Goal: Information Seeking & Learning: Learn about a topic

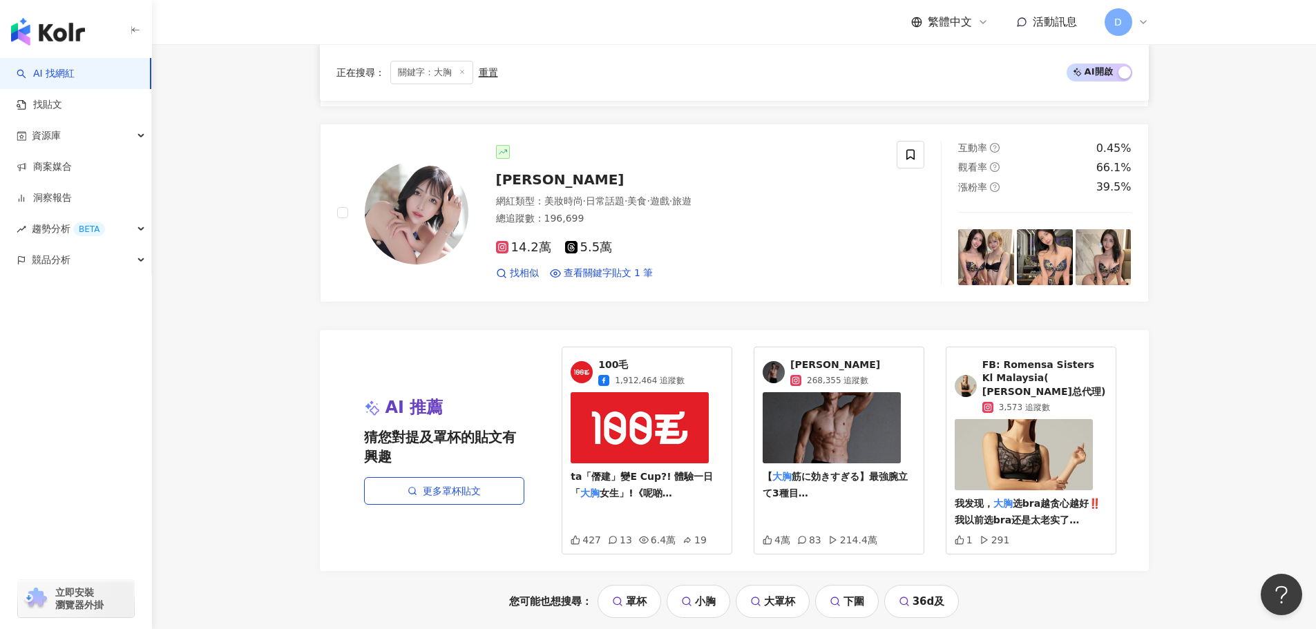
scroll to position [2930, 0]
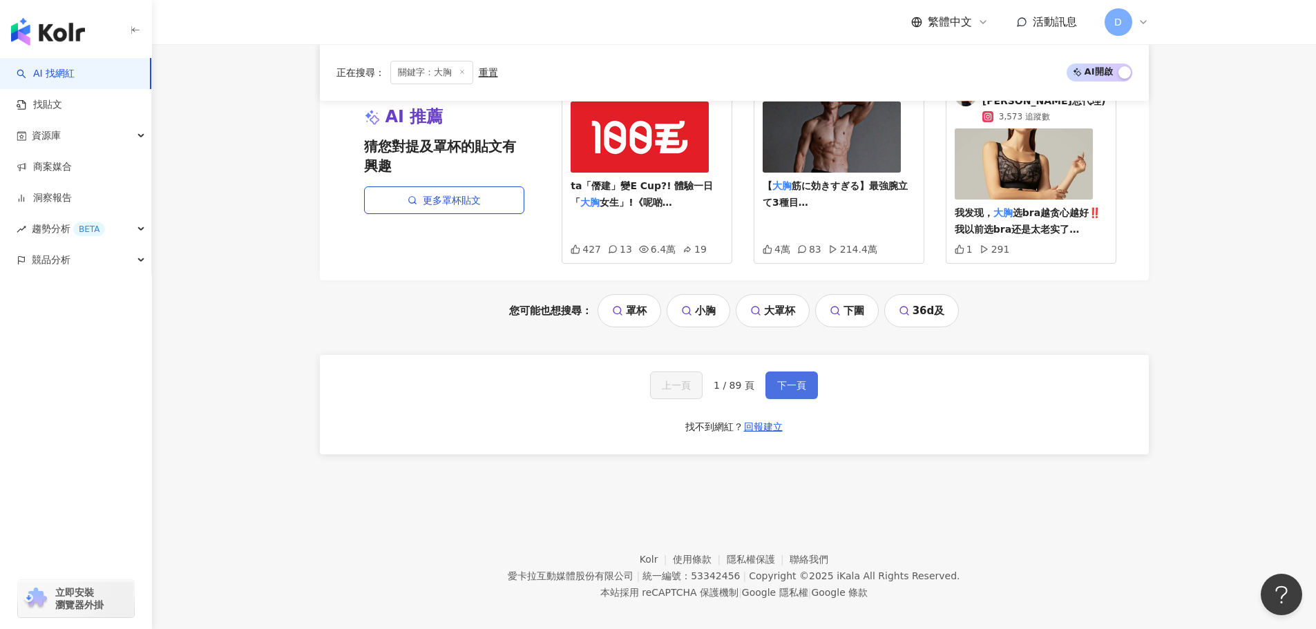
click at [768, 372] on button "下一頁" at bounding box center [791, 386] width 53 height 28
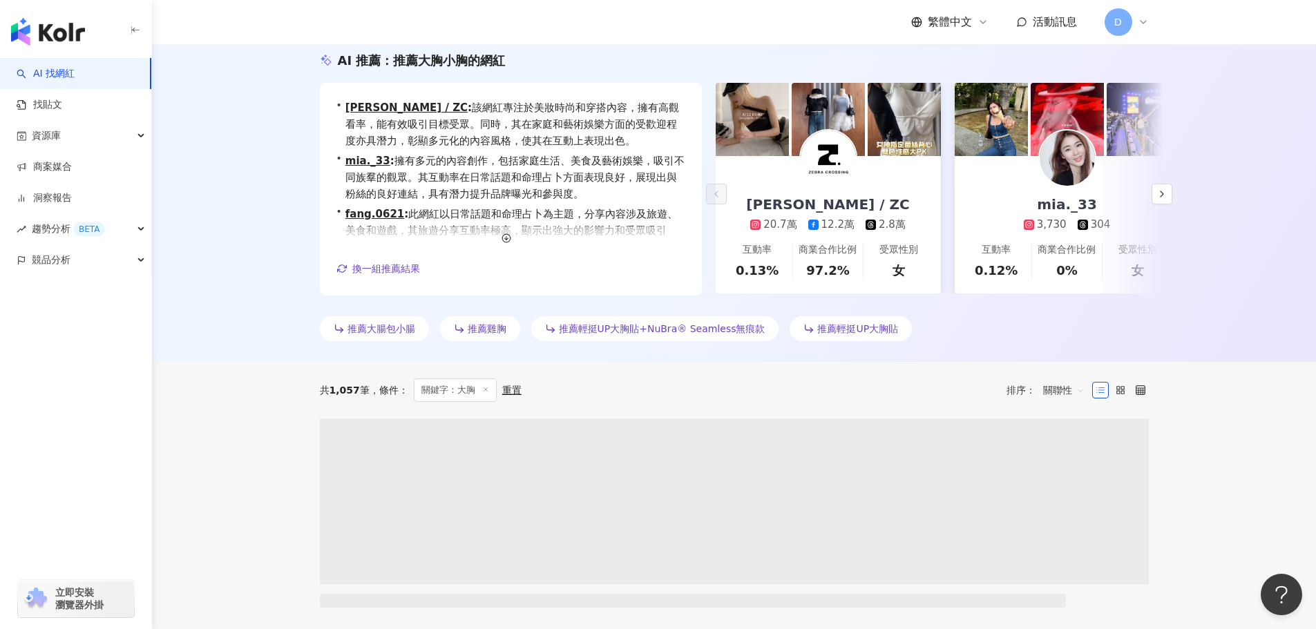
scroll to position [0, 0]
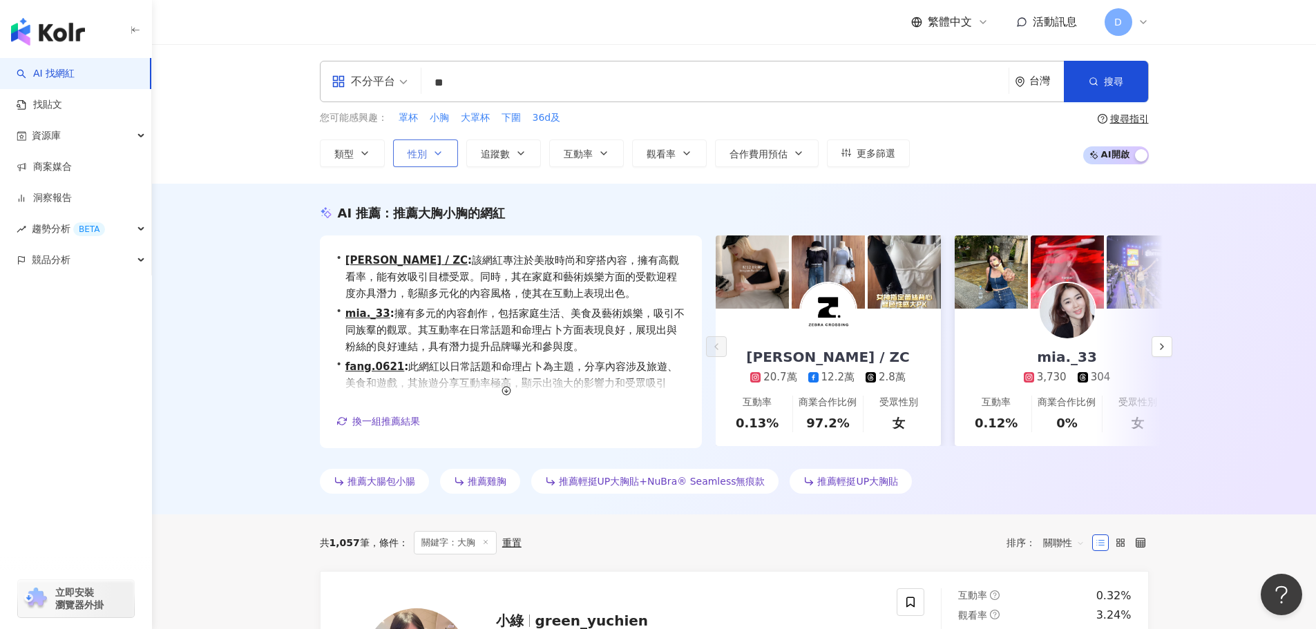
click at [421, 149] on span "性別" at bounding box center [417, 154] width 19 height 11
click at [459, 206] on span "女" at bounding box center [469, 198] width 21 height 15
click at [632, 222] on div "AI 推薦 ： 推薦大胸小胸的網紅 • 지브라크로싱 / ZC : 該網紅專注於美妝時尚和穿搭內容，擁有高觀看率，能有效吸引目標受眾。同時，其在家庭和藝術娛樂…" at bounding box center [734, 351] width 884 height 295
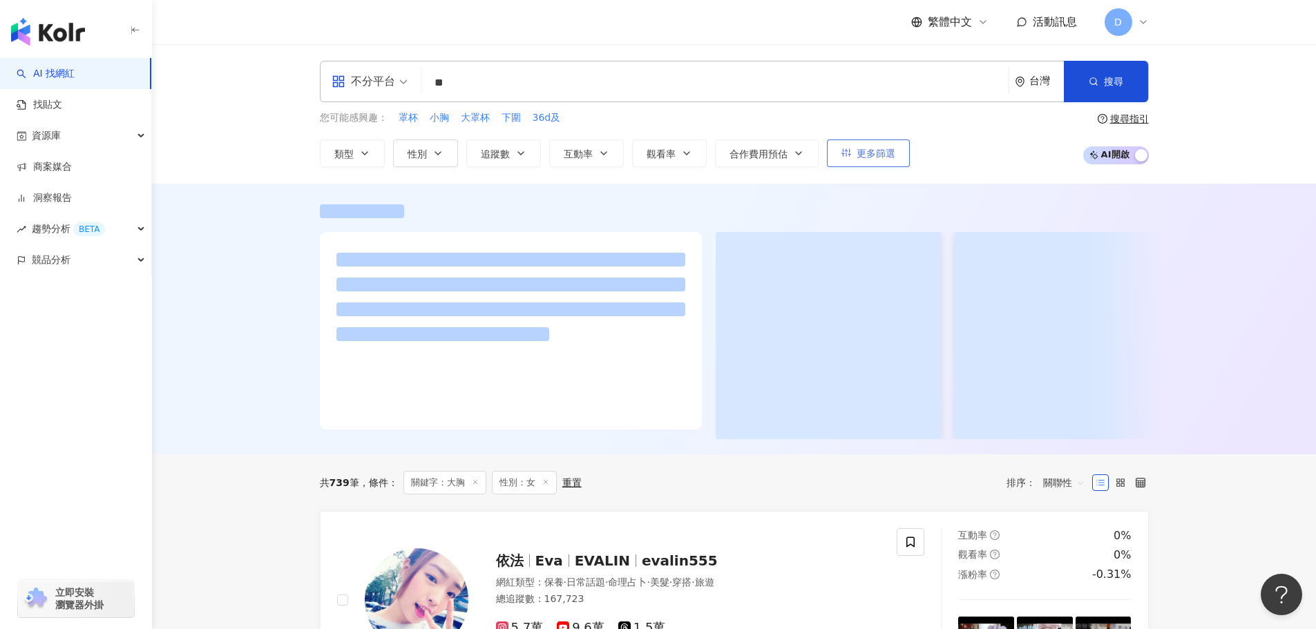
click at [862, 159] on span "更多篩選" at bounding box center [876, 153] width 39 height 11
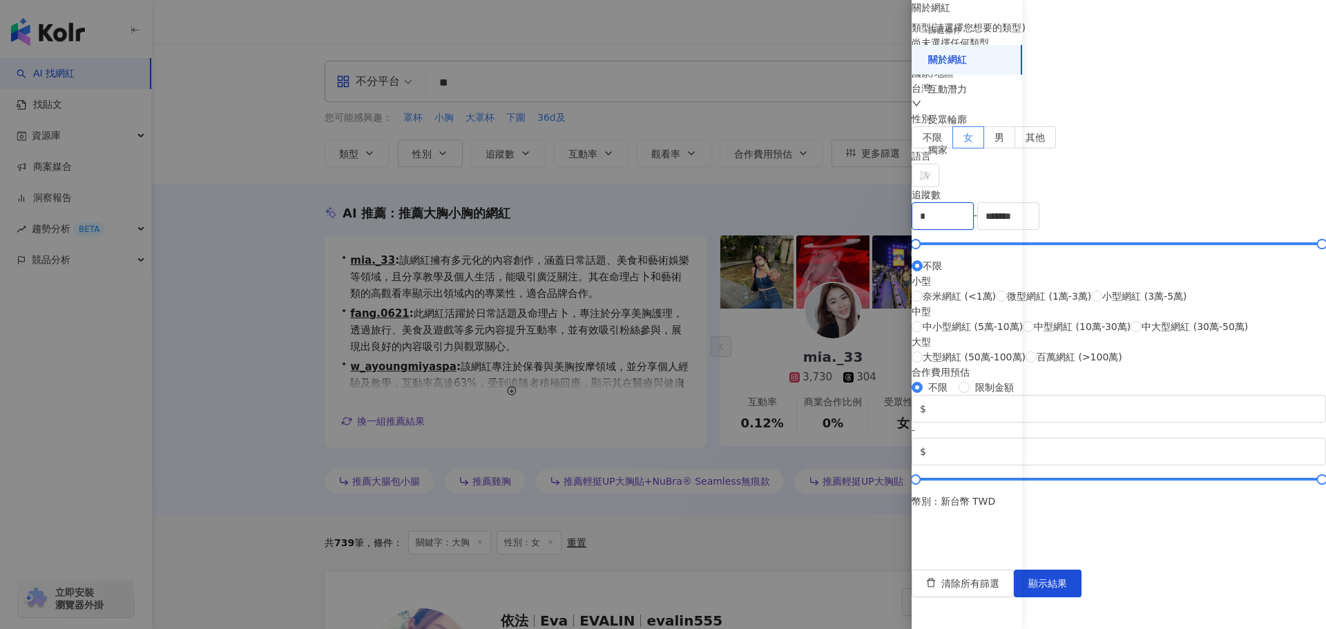
drag, startPoint x: 1130, startPoint y: 417, endPoint x: 1003, endPoint y: 429, distance: 127.7
click at [1003, 429] on div "篩選條件 關於網紅 互動潛力 受眾輪廓 獨家 關於網紅 類型 ( 請選擇您想要的類型 ) 尚未選擇任何類型 國家/地區 台灣 性別 不限 女 男 其他 語言 …" at bounding box center [1119, 285] width 415 height 570
type input "****"
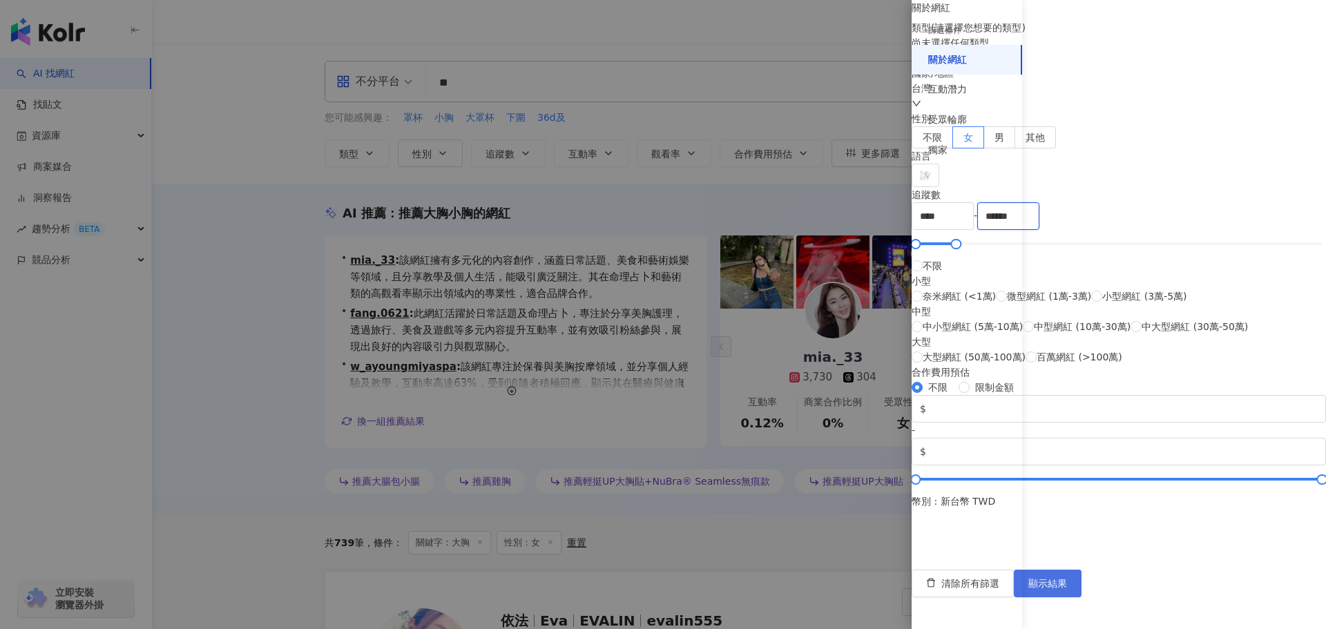
type input "******"
click at [1067, 589] on span "顯示結果" at bounding box center [1048, 583] width 39 height 11
